Goal: Information Seeking & Learning: Learn about a topic

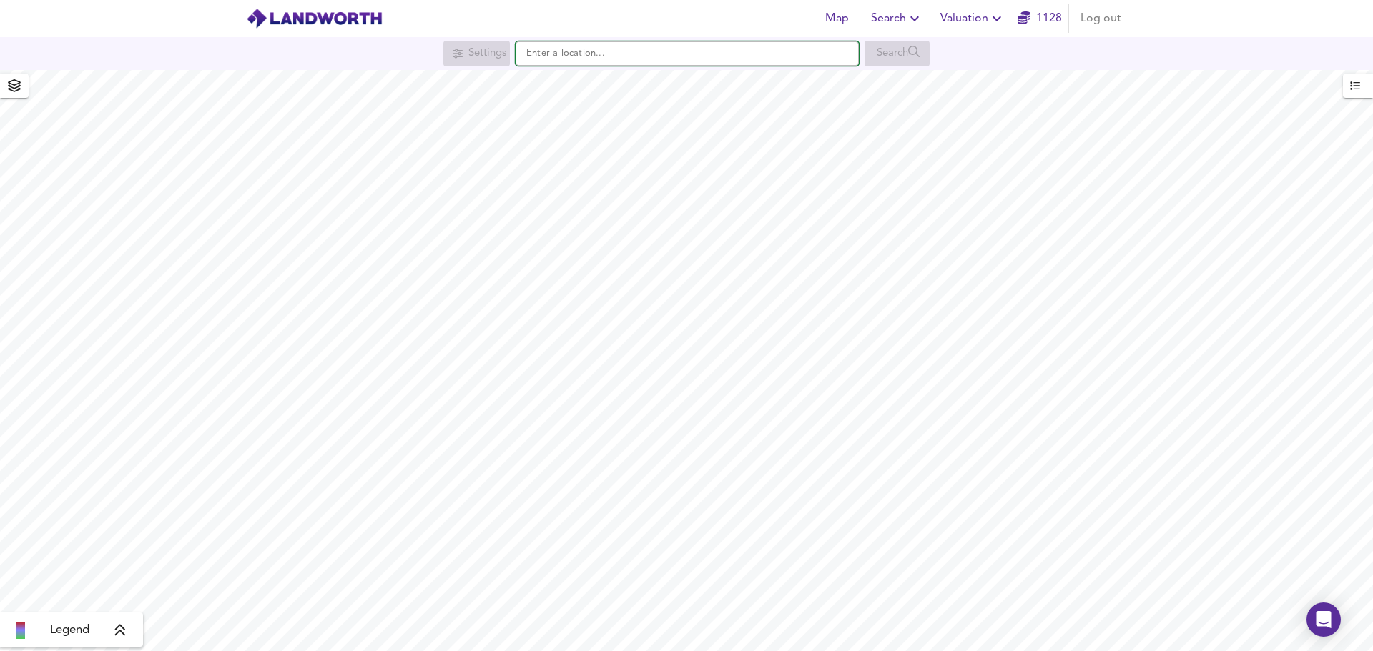
click at [573, 51] on input "text" at bounding box center [687, 53] width 343 height 24
click at [613, 82] on small "High St, Taplow, Maidenhead" at bounding box center [660, 82] width 146 height 9
type input "High St, Taplow, Maidenhead SL6 0EX"
checkbox input "false"
checkbox input "true"
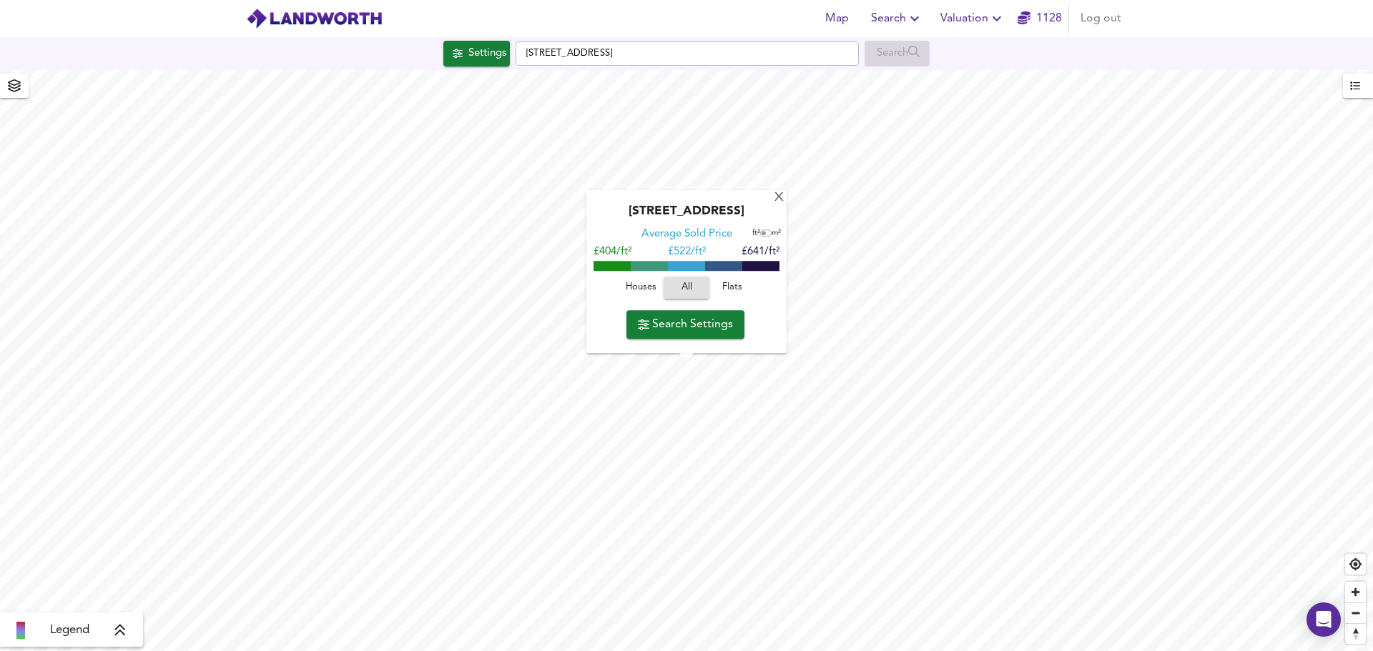
click at [640, 297] on button "Houses" at bounding box center [641, 288] width 46 height 22
